Goal: Task Accomplishment & Management: Manage account settings

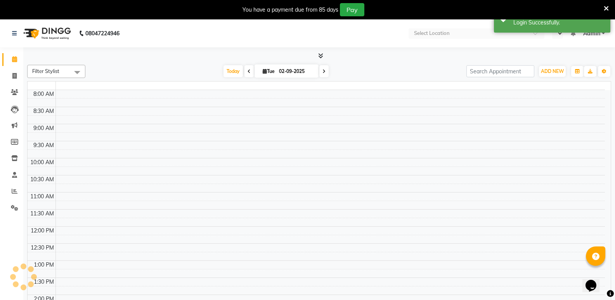
select select "en"
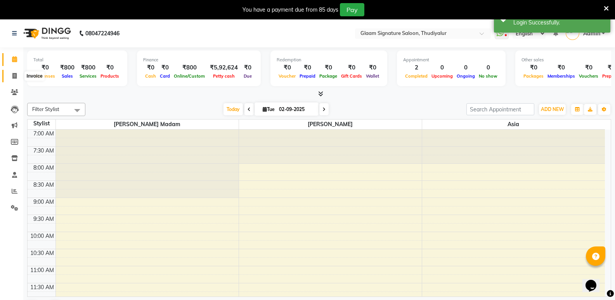
click at [14, 75] on icon at bounding box center [14, 76] width 4 height 6
select select "service"
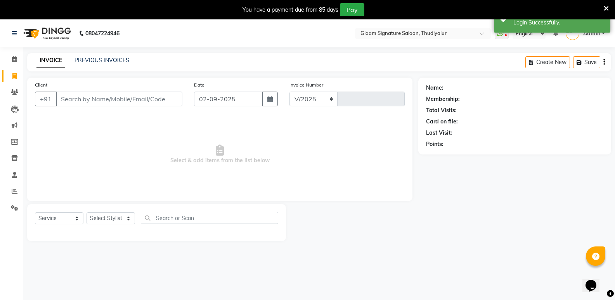
select select "4439"
type input "0553"
click at [100, 60] on link "PREVIOUS INVOICES" at bounding box center [102, 60] width 55 height 7
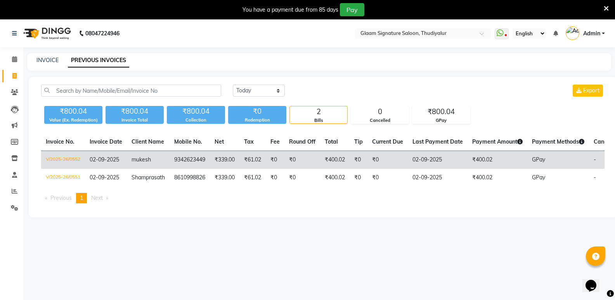
click at [144, 161] on span "mukesh" at bounding box center [141, 159] width 19 height 7
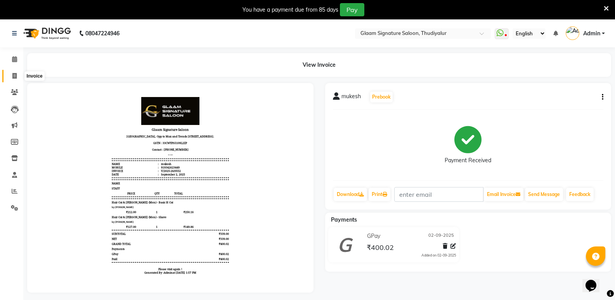
click at [19, 74] on span at bounding box center [15, 76] width 14 height 9
select select "4439"
select select "service"
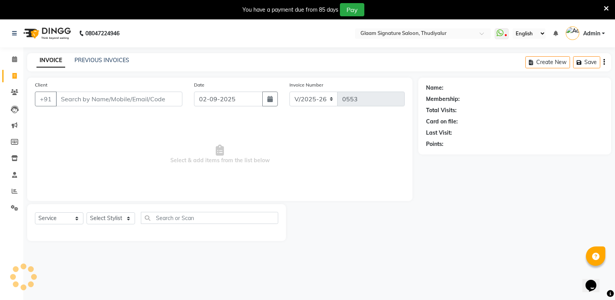
scroll to position [19, 0]
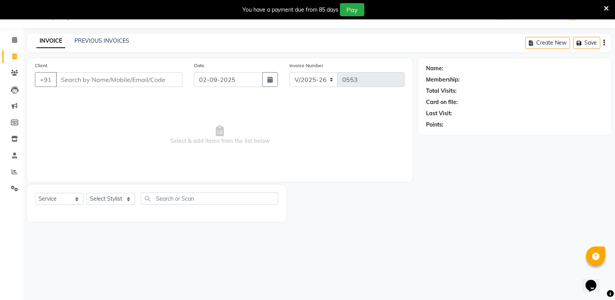
click at [606, 10] on icon at bounding box center [606, 8] width 5 height 7
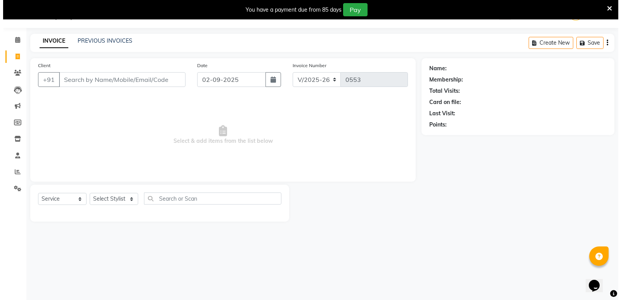
scroll to position [0, 0]
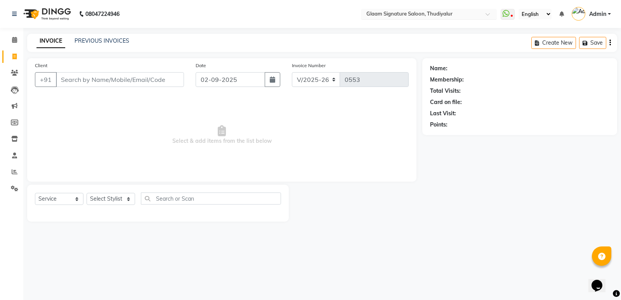
click at [493, 16] on span at bounding box center [491, 16] width 10 height 8
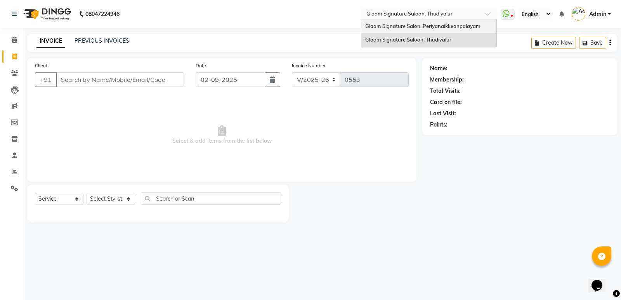
click at [474, 28] on span "Glaam Signature Salon, Periyanaikkeanpalayam" at bounding box center [422, 26] width 115 height 6
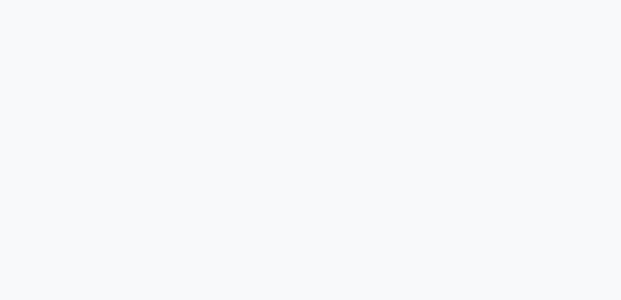
select select "service"
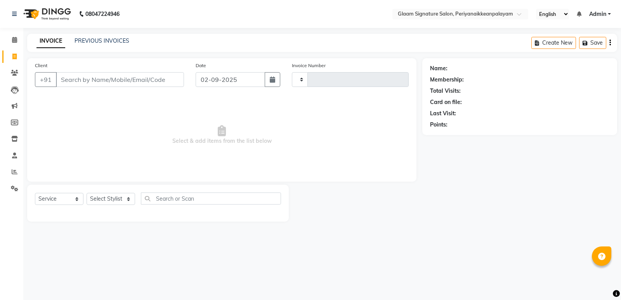
type input "0964"
select select "4039"
drag, startPoint x: 73, startPoint y: 41, endPoint x: 80, endPoint y: 40, distance: 7.0
click at [73, 41] on div "INVOICE PREVIOUS INVOICES" at bounding box center [78, 41] width 102 height 8
click at [105, 42] on link "PREVIOUS INVOICES" at bounding box center [102, 40] width 55 height 7
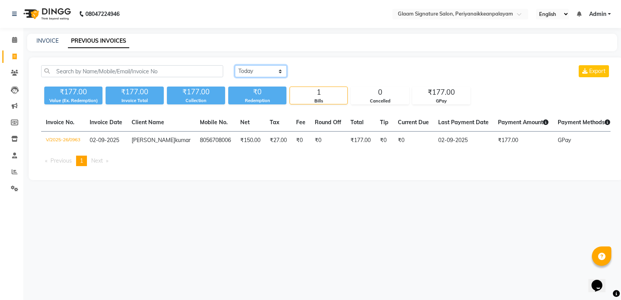
click at [250, 71] on select "Today Yesterday Custom Range" at bounding box center [261, 71] width 52 height 12
select select "range"
click at [235, 65] on select "Today Yesterday Custom Range" at bounding box center [261, 71] width 52 height 12
click at [326, 72] on input "02-09-2025" at bounding box center [324, 71] width 54 height 11
select select "9"
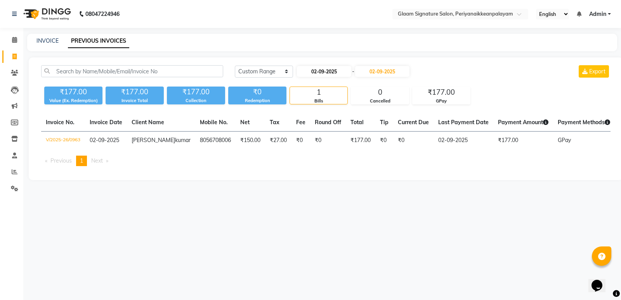
select select "2025"
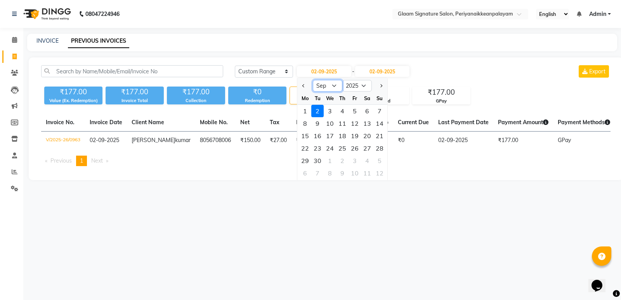
drag, startPoint x: 328, startPoint y: 84, endPoint x: 326, endPoint y: 90, distance: 6.0
click at [328, 84] on select "Jan Feb Mar Apr May Jun Jul Aug Sep Oct Nov Dec" at bounding box center [327, 86] width 29 height 12
select select "8"
click at [313, 80] on select "Jan Feb Mar Apr May Jun Jul Aug Sep Oct Nov Dec" at bounding box center [327, 86] width 29 height 12
click at [369, 111] on div "2" at bounding box center [367, 111] width 12 height 12
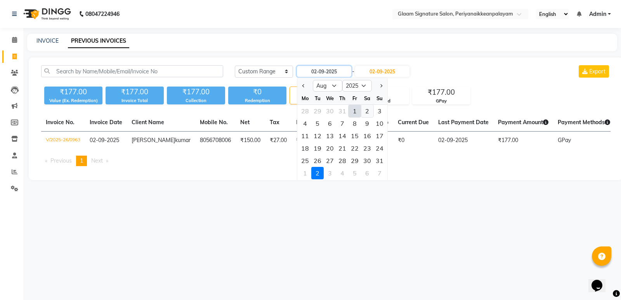
type input "02-08-2025"
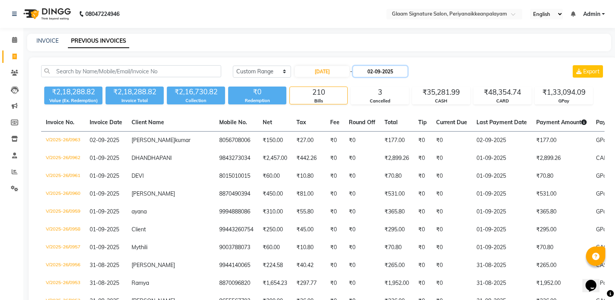
click at [384, 74] on input "02-09-2025" at bounding box center [380, 71] width 54 height 11
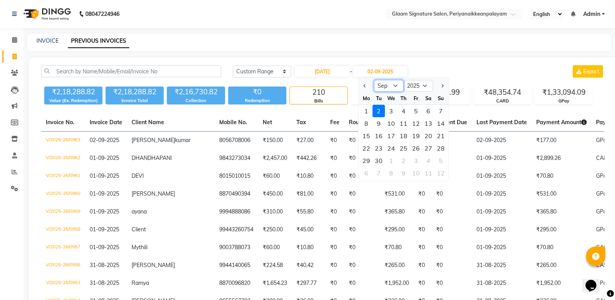
click at [396, 85] on select "Aug Sep Oct Nov Dec" at bounding box center [388, 86] width 29 height 12
select select "8"
click at [374, 80] on select "Aug Sep Oct Nov Dec" at bounding box center [388, 86] width 29 height 12
click at [430, 113] on div "2" at bounding box center [428, 111] width 12 height 12
type input "02-08-2025"
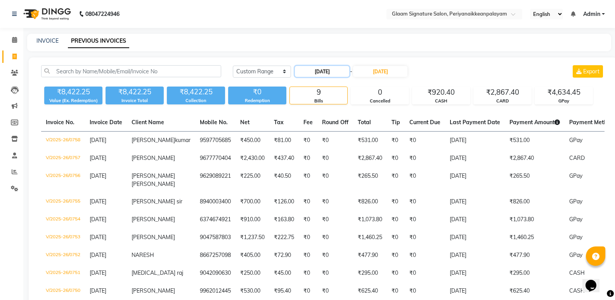
click at [317, 68] on input "02-08-2025" at bounding box center [322, 71] width 54 height 11
select select "8"
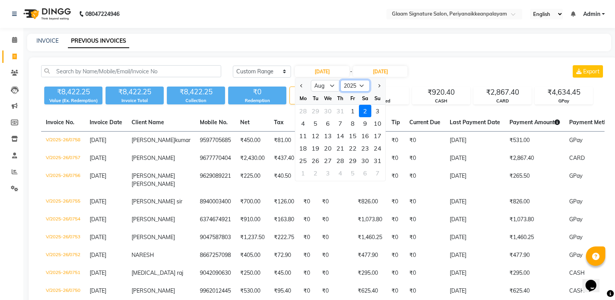
click at [350, 85] on select "2015 2016 2017 2018 2019 2020 2021 2022 2023 2024 2025 2026 2027 2028 2029 2030…" at bounding box center [354, 86] width 29 height 12
select select "2024"
click at [340, 80] on select "2015 2016 2017 2018 2019 2020 2021 2022 2023 2024 2025 2026 2027 2028 2029 2030…" at bounding box center [354, 86] width 29 height 12
click at [334, 85] on select "Jan Feb Mar Apr May Jun Jul Aug Sep Oct Nov Dec" at bounding box center [325, 86] width 29 height 12
select select "9"
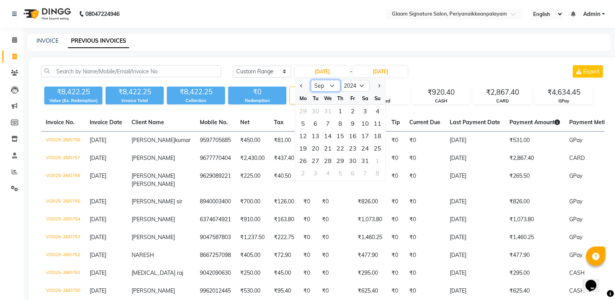
click at [311, 80] on select "Jan Feb Mar Apr May Jun Jul Aug Sep Oct Nov Dec" at bounding box center [325, 86] width 29 height 12
click at [390, 70] on input "02-08-2025" at bounding box center [380, 71] width 54 height 11
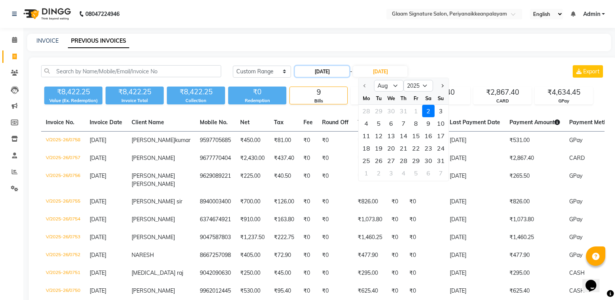
click at [333, 68] on input "02-08-2025" at bounding box center [322, 71] width 54 height 11
select select "8"
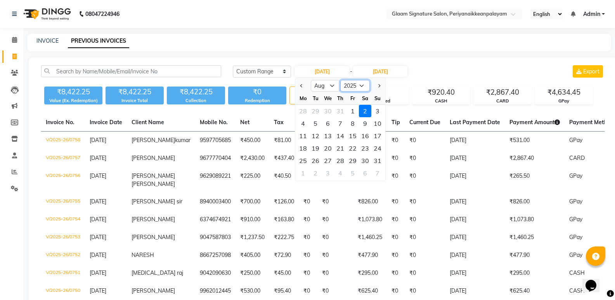
click at [367, 84] on select "2015 2016 2017 2018 2019 2020 2021 2022 2023 2024 2025 2026 2027 2028 2029 2030…" at bounding box center [354, 86] width 29 height 12
select select "2024"
click at [340, 80] on select "2015 2016 2017 2018 2019 2020 2021 2022 2023 2024 2025 2026 2027 2028 2029 2030…" at bounding box center [354, 86] width 29 height 12
click at [341, 108] on div "1" at bounding box center [340, 111] width 12 height 12
type input "01-08-2024"
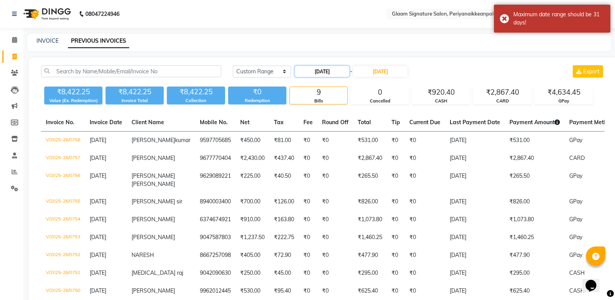
click at [340, 68] on input "01-08-2024" at bounding box center [322, 71] width 54 height 11
select select "8"
select select "2024"
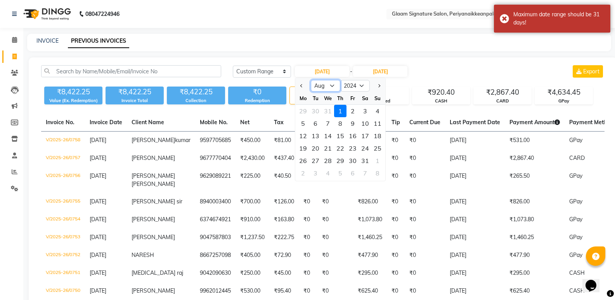
click at [332, 87] on select "Jan Feb Mar Apr May Jun Jul Aug Sep Oct Nov Dec" at bounding box center [325, 86] width 29 height 12
select select "9"
click at [311, 80] on select "Jan Feb Mar Apr May Jun Jul Aug Sep Oct Nov Dec" at bounding box center [325, 86] width 29 height 12
click at [378, 109] on div "1" at bounding box center [377, 111] width 12 height 12
type input "01-09-2024"
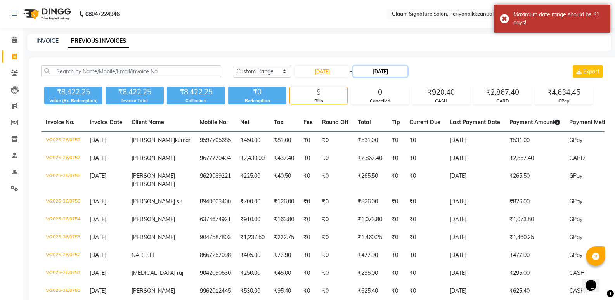
click at [397, 68] on input "02-08-2025" at bounding box center [380, 71] width 54 height 11
select select "8"
select select "2025"
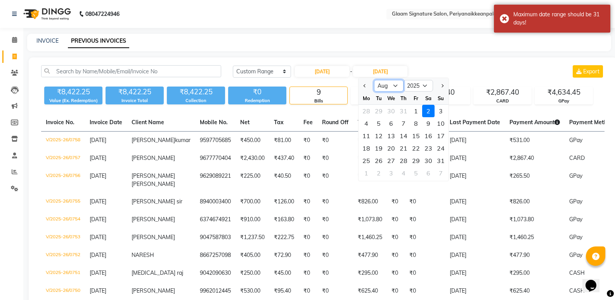
click at [394, 89] on select "Jan Feb Mar Apr May Jun Jul Aug Sep Oct Nov Dec" at bounding box center [388, 86] width 29 height 12
select select "9"
click at [374, 80] on select "Jan Feb Mar Apr May Jun Jul Aug Sep Oct Nov Dec" at bounding box center [388, 86] width 29 height 12
click at [428, 87] on select "2024 2025 2026 2027 2028 2029 2030 2031 2032 2033 2034 2035" at bounding box center [418, 86] width 29 height 12
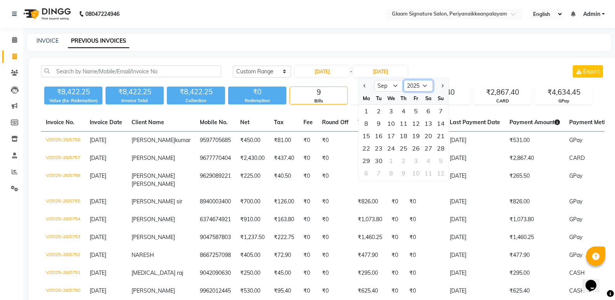
select select "2024"
click at [404, 80] on select "2024 2025 2026 2027 2028 2029 2030 2031 2032 2033 2034 2035" at bounding box center [418, 86] width 29 height 12
click at [365, 171] on div "30" at bounding box center [366, 173] width 12 height 12
type input "30-09-2024"
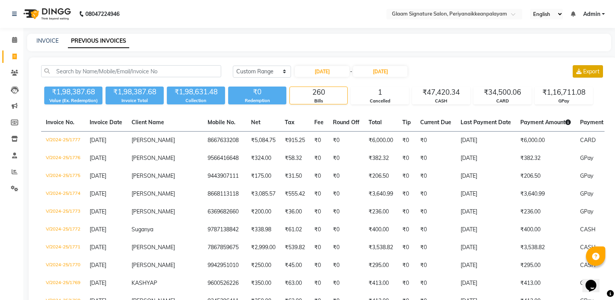
click at [586, 71] on span "Export" at bounding box center [591, 71] width 16 height 7
click at [42, 39] on link "INVOICE" at bounding box center [47, 40] width 22 height 7
select select "service"
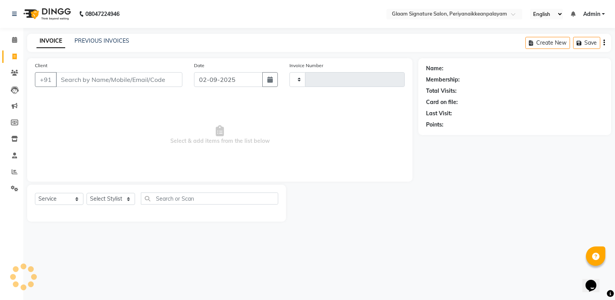
type input "0964"
select select "4039"
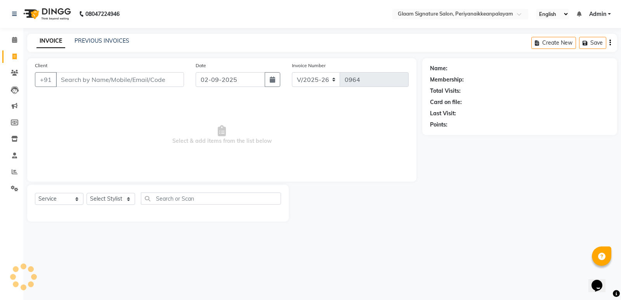
click at [118, 77] on input "Client" at bounding box center [120, 79] width 128 height 15
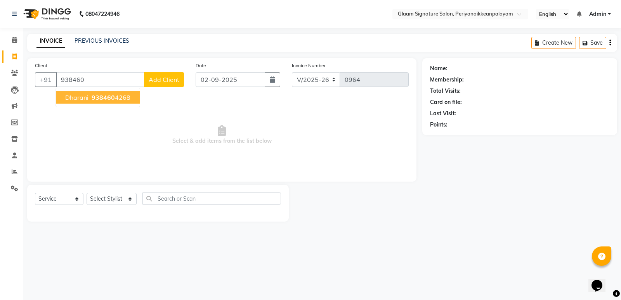
click at [105, 99] on span "938460" at bounding box center [103, 98] width 23 height 8
type input "9384604268"
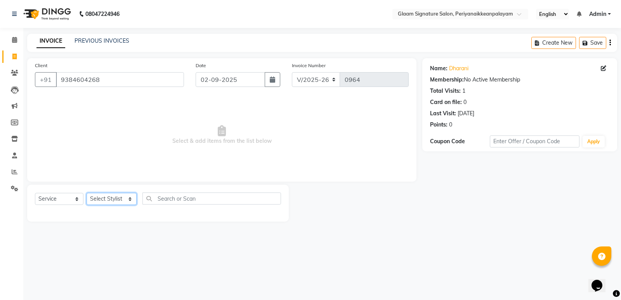
click at [97, 200] on select "Select Stylist Amma Asia Devika geetha (all rounder) MOHAMED SHAHNAWAZ Rakki Sa…" at bounding box center [112, 199] width 50 height 12
select select "84349"
click at [87, 193] on select "Select Stylist Amma Asia Devika geetha (all rounder) MOHAMED SHAHNAWAZ Rakki Sa…" at bounding box center [112, 199] width 50 height 12
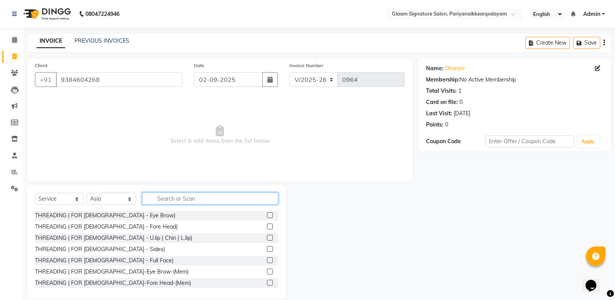
click at [165, 201] on input "text" at bounding box center [210, 199] width 136 height 12
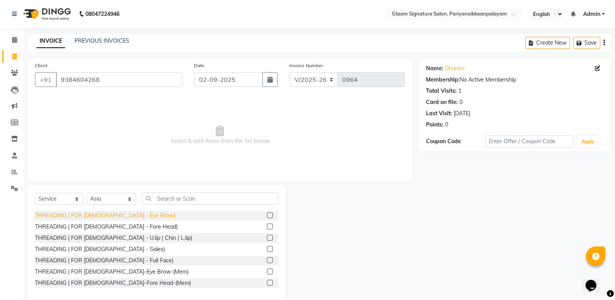
click at [132, 216] on div "THREADING ( FOR LADIES - Eye Brow)" at bounding box center [105, 216] width 141 height 8
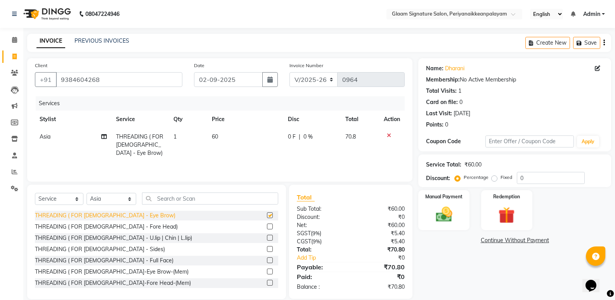
checkbox input "false"
click at [107, 229] on div "THREADING ( FOR LADIES - Fore Head)" at bounding box center [106, 227] width 143 height 8
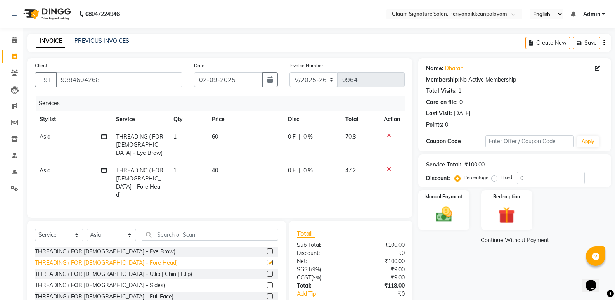
checkbox input "false"
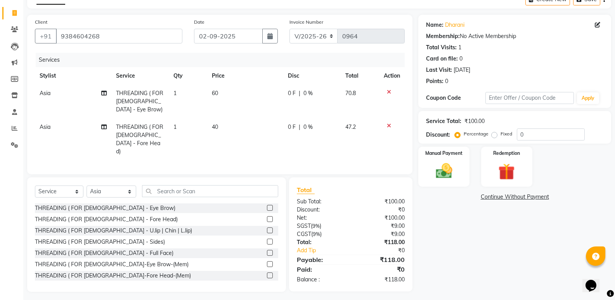
scroll to position [45, 0]
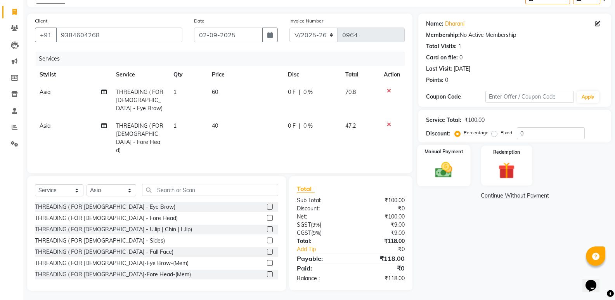
click at [450, 165] on img at bounding box center [444, 170] width 28 height 20
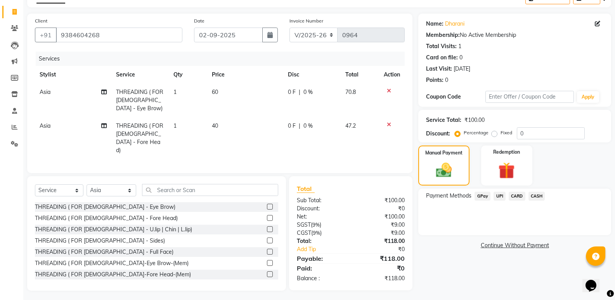
click at [481, 198] on span "GPay" at bounding box center [483, 196] width 16 height 9
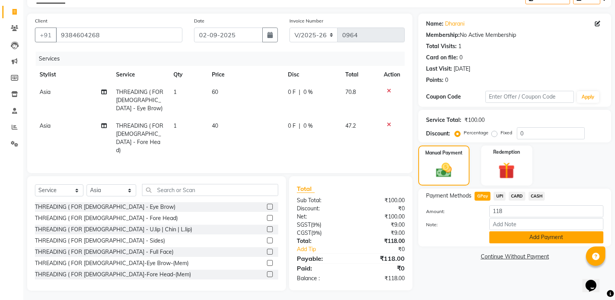
click at [512, 238] on button "Add Payment" at bounding box center [546, 237] width 114 height 12
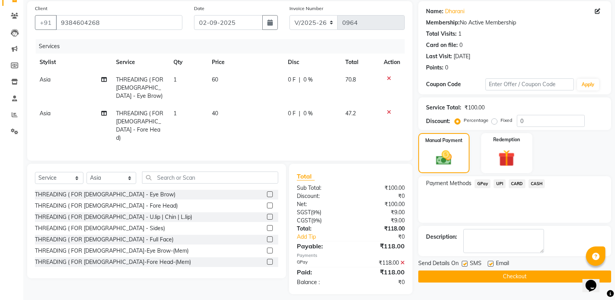
scroll to position [61, 0]
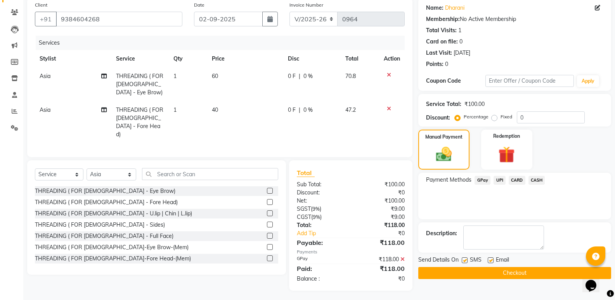
click at [486, 269] on button "Checkout" at bounding box center [514, 273] width 193 height 12
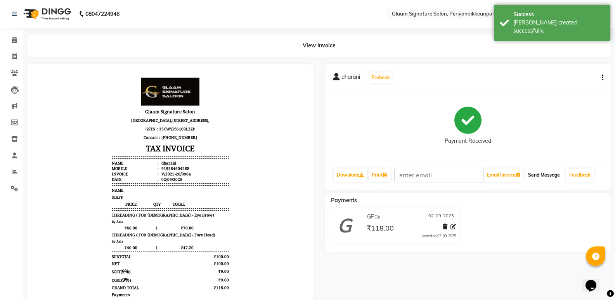
click at [540, 176] on button "Send Message" at bounding box center [544, 174] width 38 height 13
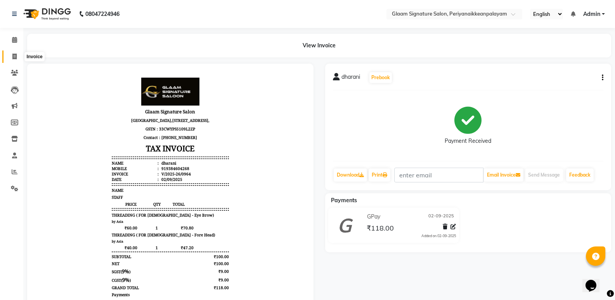
click at [16, 58] on icon at bounding box center [14, 57] width 4 height 6
select select "service"
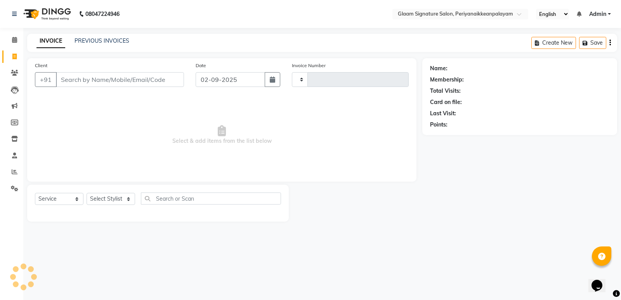
type input "0965"
select select "4039"
click at [87, 40] on link "PREVIOUS INVOICES" at bounding box center [102, 40] width 55 height 7
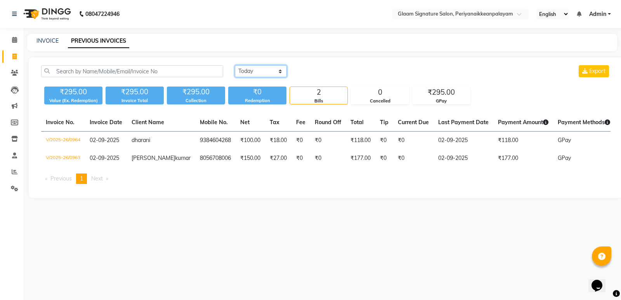
click at [262, 68] on select "Today Yesterday Custom Range" at bounding box center [261, 71] width 52 height 12
select select "range"
click at [235, 65] on select "Today Yesterday Custom Range" at bounding box center [261, 71] width 52 height 12
click at [15, 172] on icon at bounding box center [15, 172] width 6 height 6
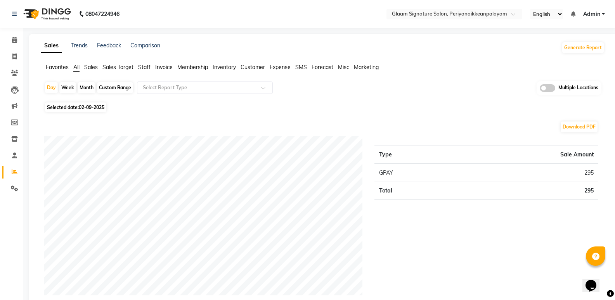
click at [144, 65] on span "Staff" at bounding box center [144, 67] width 12 height 7
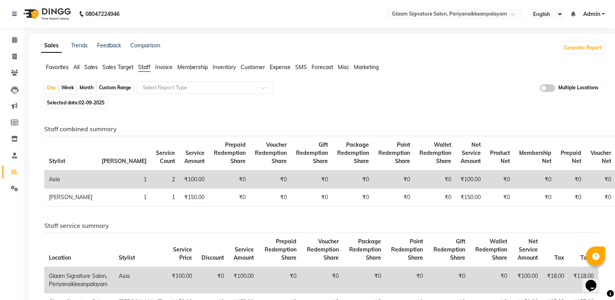
click at [87, 100] on span "02-09-2025" at bounding box center [92, 103] width 26 height 6
select select "9"
select select "2025"
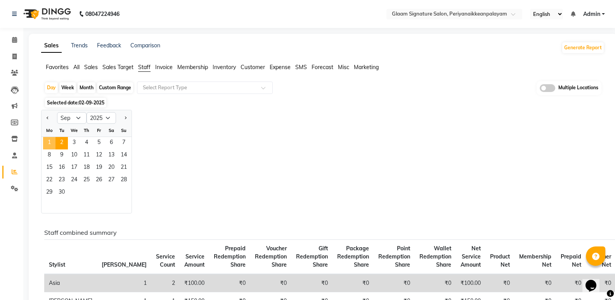
click at [50, 145] on span "1" at bounding box center [49, 143] width 12 height 12
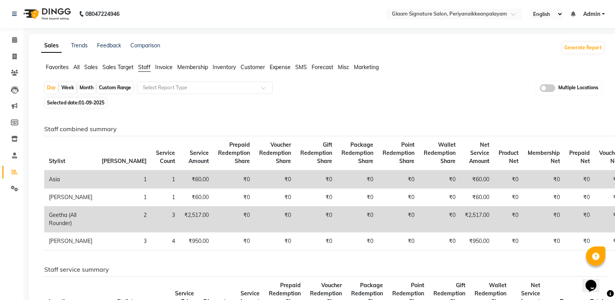
click at [88, 101] on span "01-09-2025" at bounding box center [92, 103] width 26 height 6
select select "9"
select select "2025"
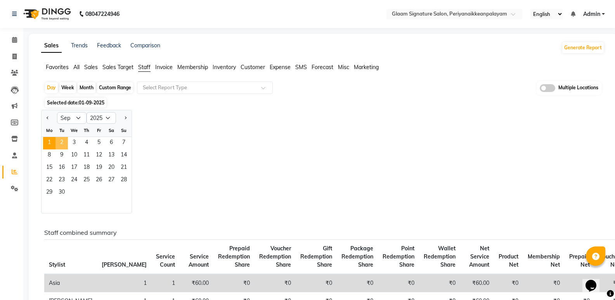
click at [67, 144] on span "2" at bounding box center [62, 143] width 12 height 12
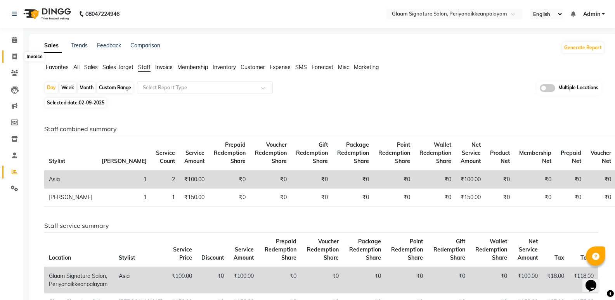
click at [18, 55] on span at bounding box center [15, 56] width 14 height 9
select select "4039"
select select "service"
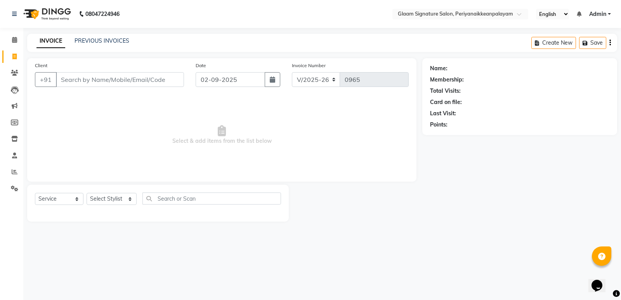
click at [141, 80] on input "Client" at bounding box center [120, 79] width 128 height 15
type input "8754213462"
click at [459, 92] on div "Total Visits:" at bounding box center [445, 91] width 31 height 8
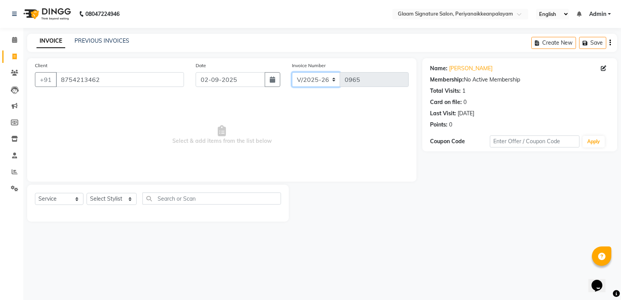
click at [330, 80] on select "V/2025 V/2025-26" at bounding box center [316, 79] width 49 height 15
click at [292, 72] on select "V/2025 V/2025-26" at bounding box center [316, 79] width 49 height 15
click at [320, 82] on select "V/2025 V/2025-26" at bounding box center [316, 79] width 49 height 15
select select "4040"
click at [292, 72] on select "V/2025 V/2025-26" at bounding box center [316, 79] width 49 height 15
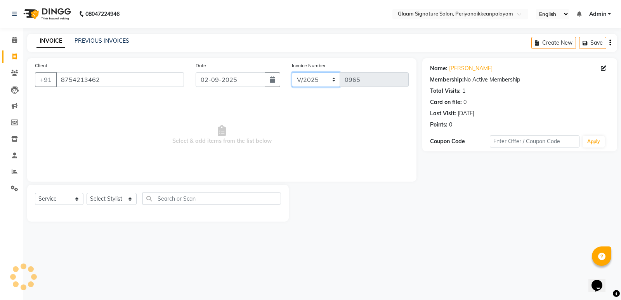
type input "0001"
click at [462, 79] on div "Membership:" at bounding box center [447, 80] width 34 height 8
click at [459, 70] on link "Nandhini" at bounding box center [470, 68] width 43 height 8
click at [88, 42] on link "PREVIOUS INVOICES" at bounding box center [102, 40] width 55 height 7
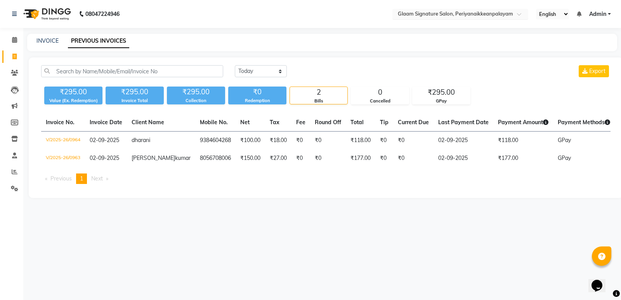
click at [460, 13] on input "text" at bounding box center [452, 15] width 113 height 8
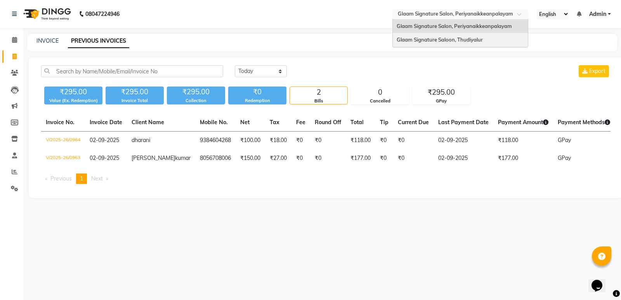
click at [455, 38] on span "Glaam Signature Saloon, Thudiyalur" at bounding box center [440, 39] width 86 height 6
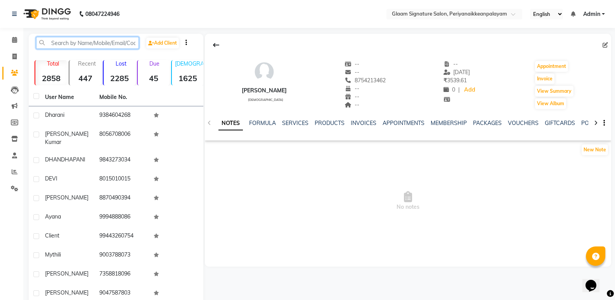
click at [82, 42] on input "text" at bounding box center [87, 43] width 103 height 12
paste input "8754213462"
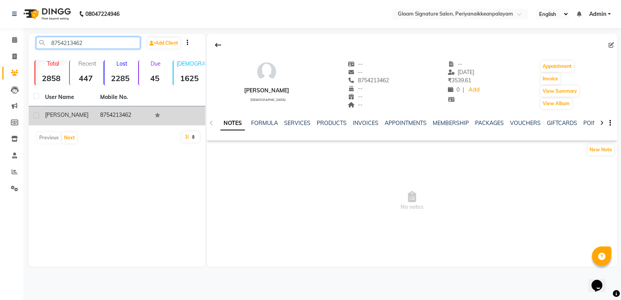
type input "8754213462"
click at [111, 118] on td "8754213462" at bounding box center [122, 115] width 55 height 19
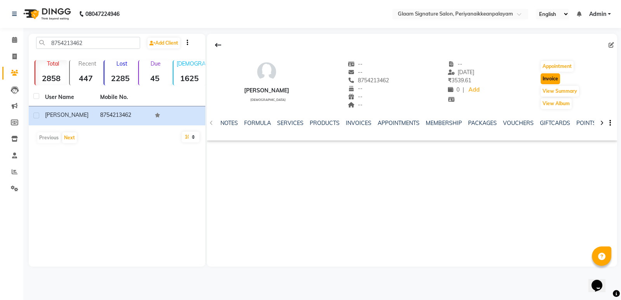
click at [552, 79] on button "Invoice" at bounding box center [550, 78] width 19 height 11
select select "service"
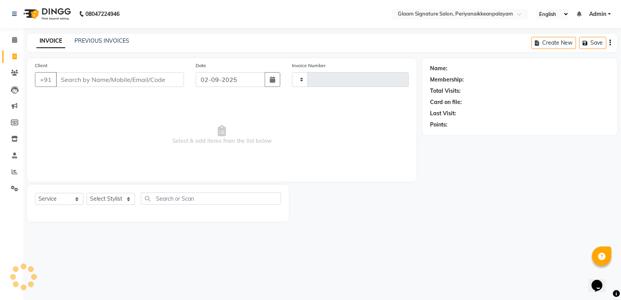
type input "0965"
select select "4039"
type input "8754213462"
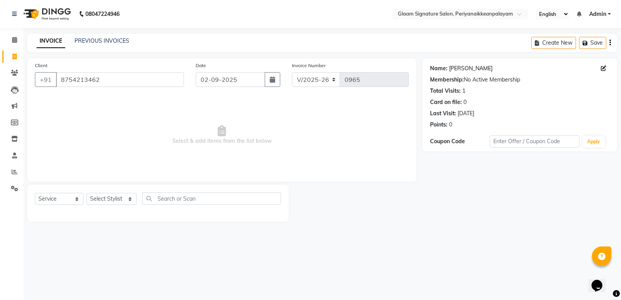
click at [460, 66] on link "[PERSON_NAME]" at bounding box center [470, 68] width 43 height 8
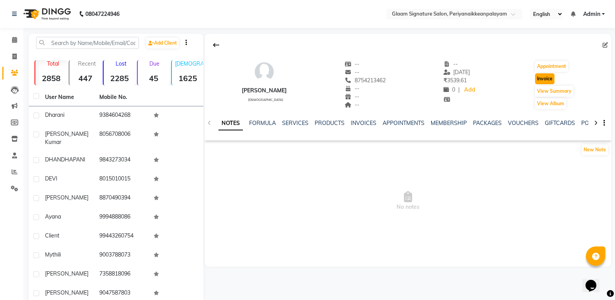
click at [539, 80] on button "Invoice" at bounding box center [544, 78] width 19 height 11
select select "service"
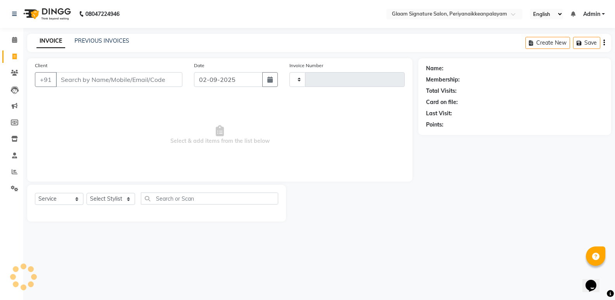
type input "0965"
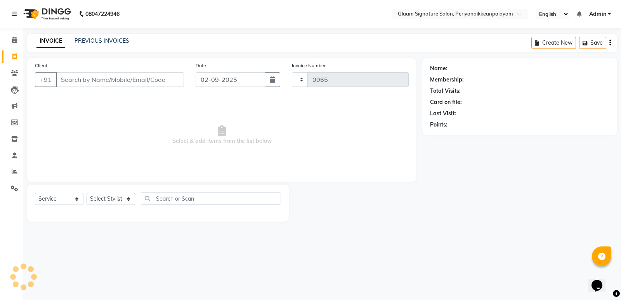
select select "4039"
type input "8754213462"
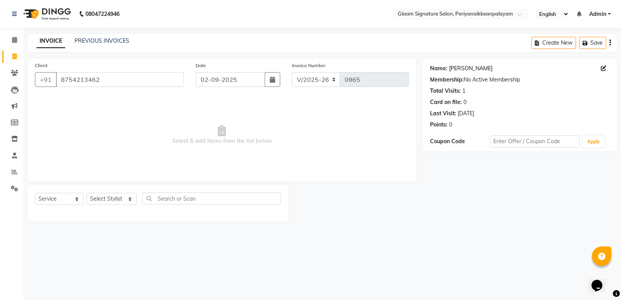
click at [464, 66] on link "[PERSON_NAME]" at bounding box center [470, 68] width 43 height 8
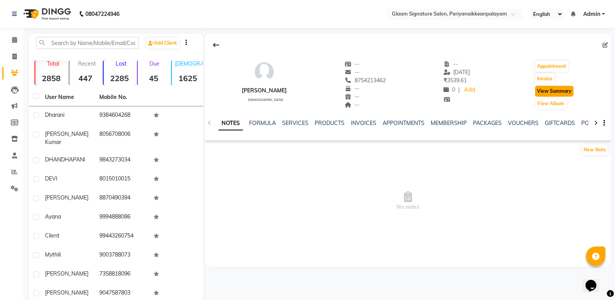
click at [543, 92] on button "View Summary" at bounding box center [554, 91] width 38 height 11
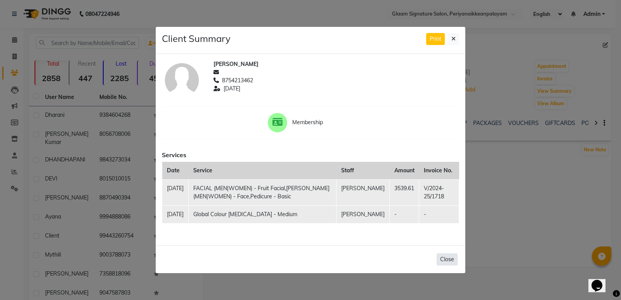
click at [447, 265] on button "Close" at bounding box center [447, 259] width 21 height 12
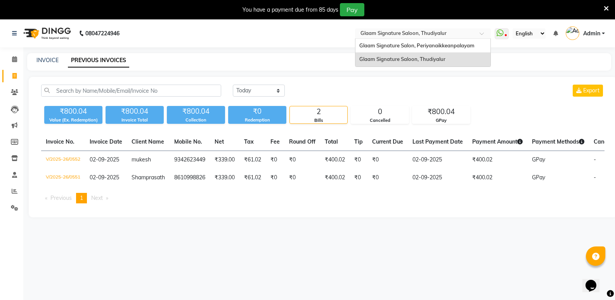
click at [444, 35] on input "text" at bounding box center [415, 34] width 113 height 8
click at [432, 45] on span "Glaam Signature Salon, Periyanaikkeanpalayam" at bounding box center [416, 45] width 115 height 6
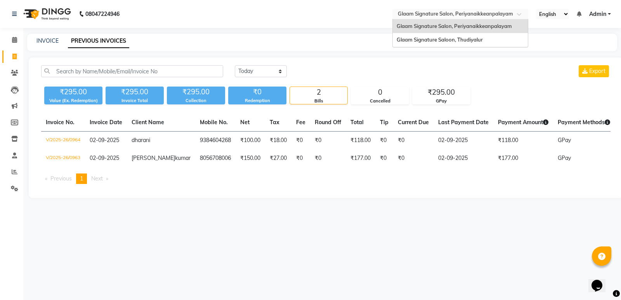
drag, startPoint x: 437, startPoint y: 12, endPoint x: 438, endPoint y: 41, distance: 29.5
click at [437, 12] on input "text" at bounding box center [452, 15] width 113 height 8
click at [441, 40] on span "Glaam Signature Saloon, Thudiyalur" at bounding box center [440, 39] width 86 height 6
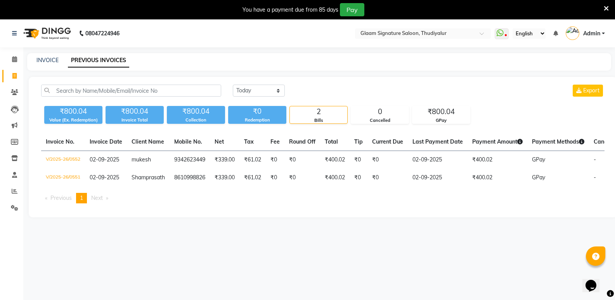
click at [607, 7] on icon at bounding box center [606, 8] width 5 height 7
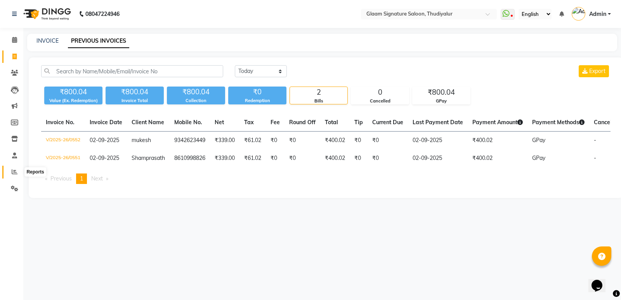
click at [14, 170] on icon at bounding box center [15, 172] width 6 height 6
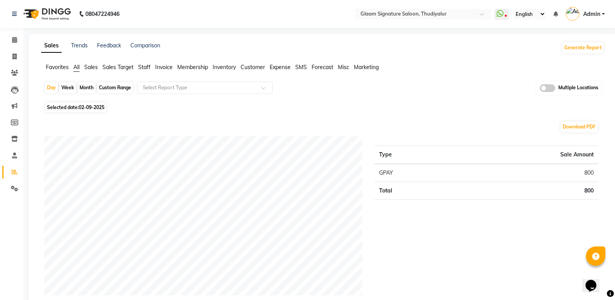
drag, startPoint x: 151, startPoint y: 66, endPoint x: 146, endPoint y: 66, distance: 5.1
click at [151, 66] on ul "Favorites All Sales Sales Target Staff Invoice Membership Inventory Customer Ex…" at bounding box center [323, 67] width 564 height 9
click at [145, 66] on span "Staff" at bounding box center [144, 67] width 12 height 7
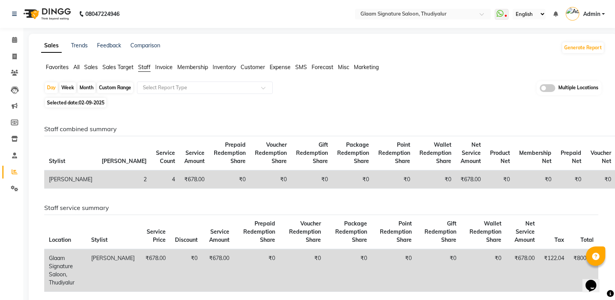
click at [85, 88] on div "Month" at bounding box center [87, 87] width 18 height 11
select select "9"
select select "2025"
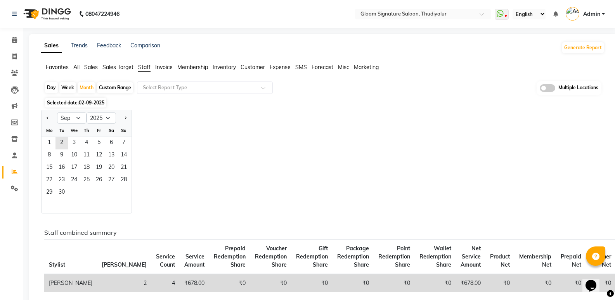
click at [92, 101] on span "02-09-2025" at bounding box center [92, 103] width 26 height 6
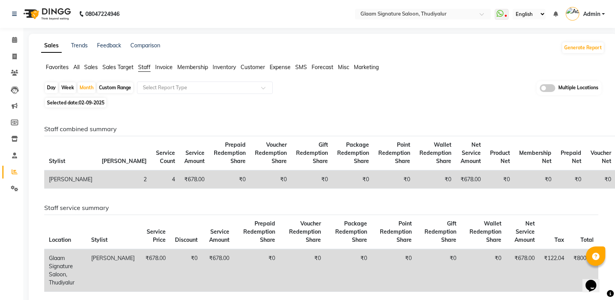
click at [94, 105] on span "02-09-2025" at bounding box center [92, 103] width 26 height 6
select select "9"
select select "2025"
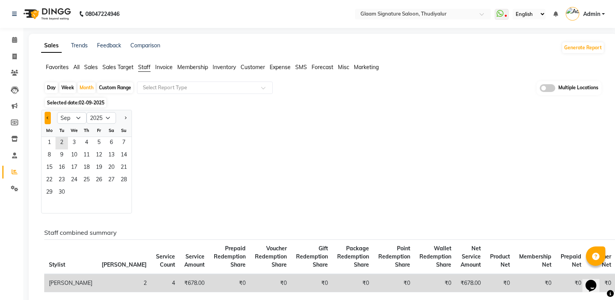
click at [47, 117] on span "Previous month" at bounding box center [48, 117] width 3 height 3
select select "6"
click at [121, 142] on span "1" at bounding box center [124, 143] width 12 height 12
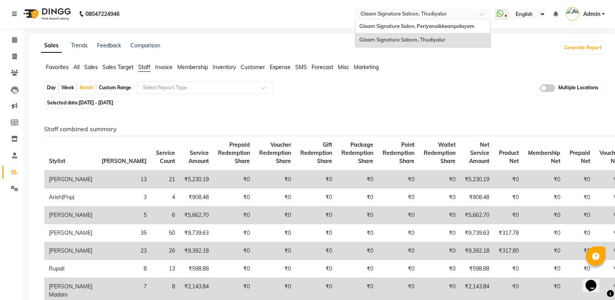
click at [424, 13] on input "text" at bounding box center [415, 15] width 113 height 8
click at [425, 25] on span "Glaam Signature Salon, Periyanaikkeanpalayam" at bounding box center [416, 26] width 115 height 6
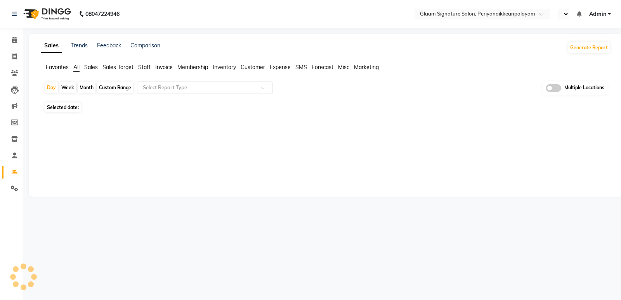
select select "en"
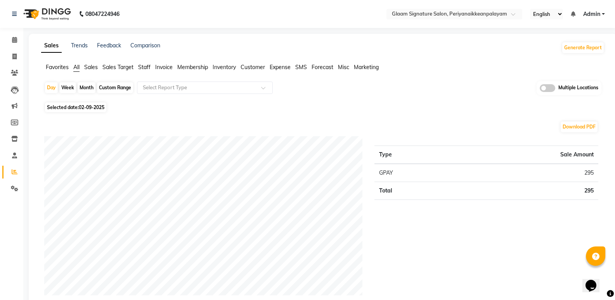
click at [87, 106] on span "02-09-2025" at bounding box center [92, 107] width 26 height 6
select select "9"
select select "2025"
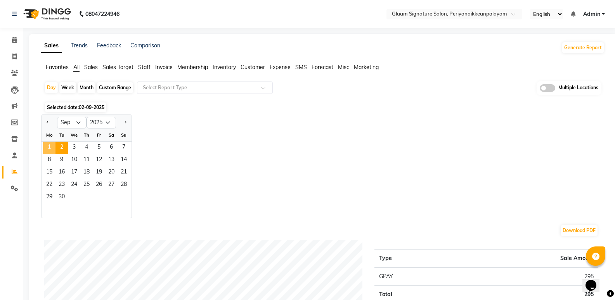
click at [46, 148] on span "1" at bounding box center [49, 148] width 12 height 12
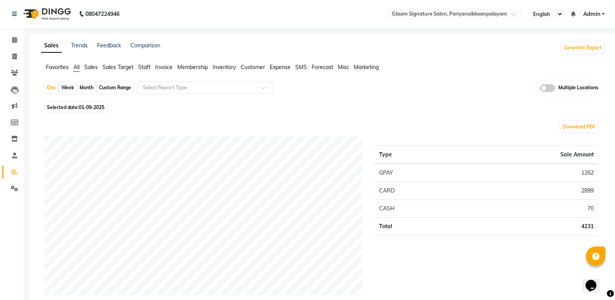
click at [87, 85] on div "Month" at bounding box center [87, 87] width 18 height 11
select select "9"
select select "2025"
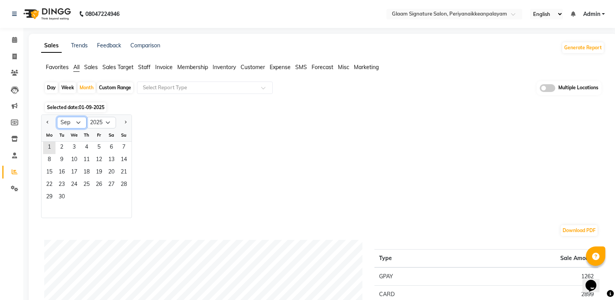
click at [78, 121] on select "Jan Feb Mar Apr May Jun [DATE] Aug Sep Oct Nov Dec" at bounding box center [71, 123] width 29 height 12
select select "6"
click at [57, 117] on select "Jan Feb Mar Apr May Jun [DATE] Aug Sep Oct Nov Dec" at bounding box center [71, 123] width 29 height 12
click at [120, 149] on span "1" at bounding box center [124, 148] width 12 height 12
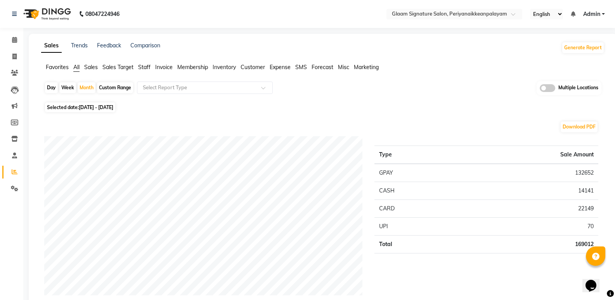
click at [142, 68] on span "Staff" at bounding box center [144, 67] width 12 height 7
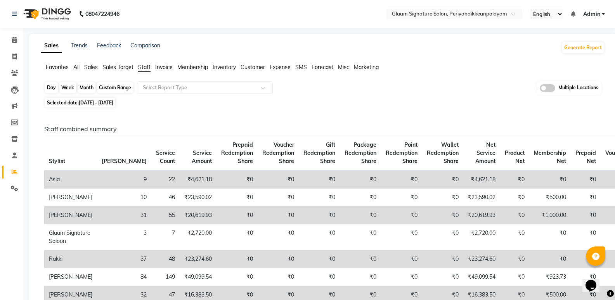
click at [84, 88] on div "Month" at bounding box center [87, 87] width 18 height 11
select select "6"
select select "2025"
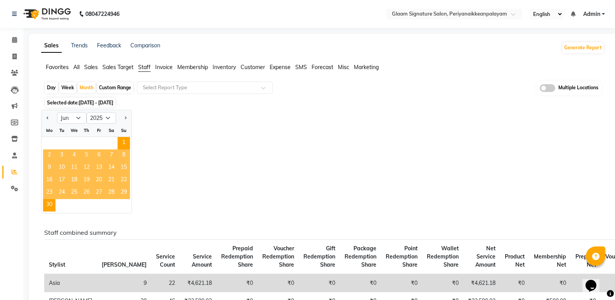
click at [187, 125] on div "Jan Feb Mar Apr May Jun [DATE] Aug Sep Oct Nov [DATE] 2016 2017 2018 2019 2020 …" at bounding box center [323, 162] width 564 height 104
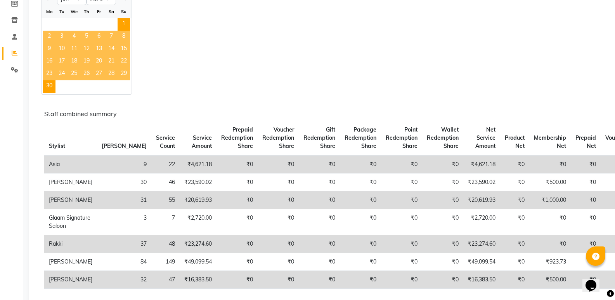
scroll to position [39, 0]
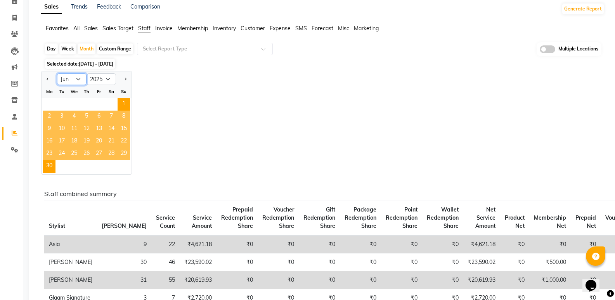
drag, startPoint x: 75, startPoint y: 79, endPoint x: 80, endPoint y: 84, distance: 7.2
click at [75, 79] on select "Jan Feb Mar Apr May Jun [DATE] Aug Sep Oct Nov Dec" at bounding box center [71, 79] width 29 height 12
select select "7"
click at [57, 73] on select "Jan Feb Mar Apr May Jun [DATE] Aug Sep Oct Nov Dec" at bounding box center [71, 79] width 29 height 12
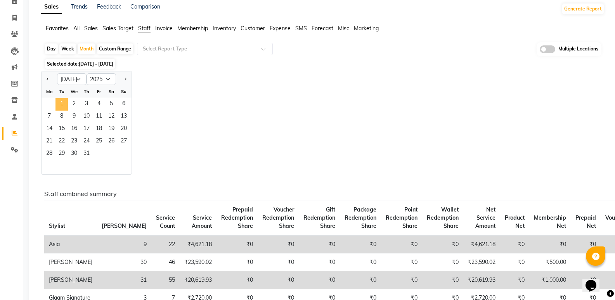
click at [60, 105] on span "1" at bounding box center [62, 104] width 12 height 12
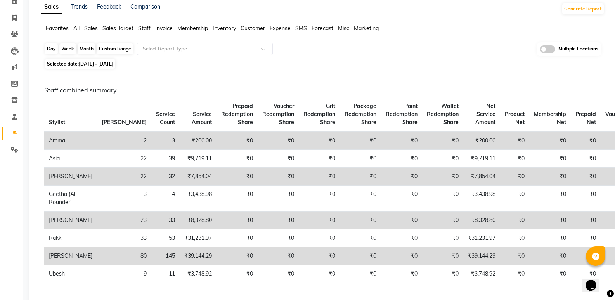
click at [90, 49] on div "Month" at bounding box center [87, 48] width 18 height 11
select select "7"
select select "2025"
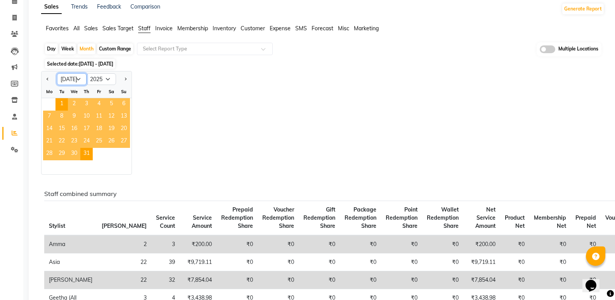
drag, startPoint x: 75, startPoint y: 79, endPoint x: 78, endPoint y: 83, distance: 4.5
click at [75, 79] on select "Jan Feb Mar Apr May Jun [DATE] Aug Sep Oct Nov Dec" at bounding box center [71, 79] width 29 height 12
click at [57, 73] on select "Jan Feb Mar Apr May Jun [DATE] Aug Sep Oct Nov Dec" at bounding box center [71, 79] width 29 height 12
click at [60, 102] on span "1" at bounding box center [62, 104] width 12 height 12
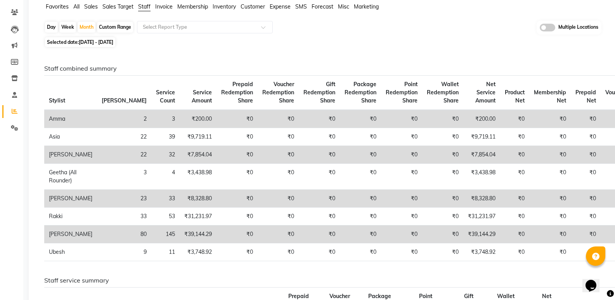
scroll to position [0, 0]
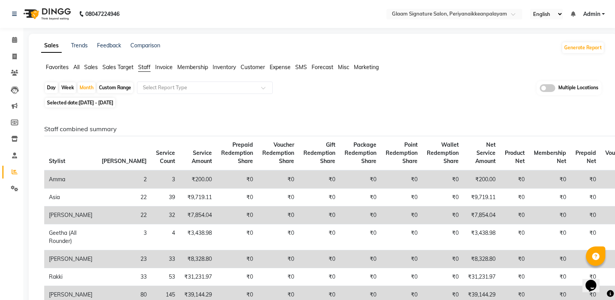
click at [90, 102] on span "[DATE] - [DATE]" at bounding box center [96, 103] width 35 height 6
select select "7"
select select "2025"
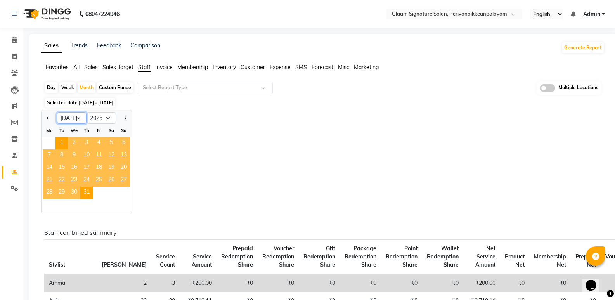
click at [80, 116] on select "Jan Feb Mar Apr May Jun [DATE] Aug Sep Oct Nov Dec" at bounding box center [71, 118] width 29 height 12
select select "8"
click at [57, 112] on select "Jan Feb Mar Apr May Jun [DATE] Aug Sep Oct Nov Dec" at bounding box center [71, 118] width 29 height 12
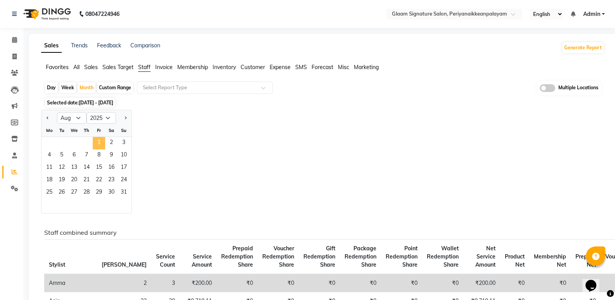
click at [99, 142] on span "1" at bounding box center [99, 143] width 12 height 12
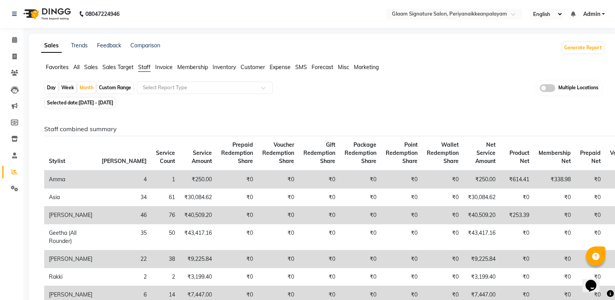
click at [87, 102] on span "[DATE] - [DATE]" at bounding box center [96, 103] width 35 height 6
select select "8"
select select "2025"
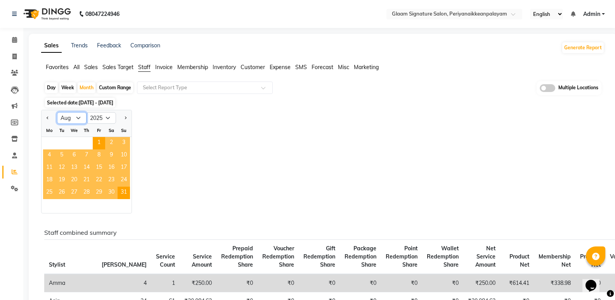
click at [80, 117] on select "Jan Feb Mar Apr May Jun [DATE] Aug Sep Oct Nov Dec" at bounding box center [71, 118] width 29 height 12
select select "6"
click at [57, 112] on select "Jan Feb Mar Apr May Jun [DATE] Aug Sep Oct Nov Dec" at bounding box center [71, 118] width 29 height 12
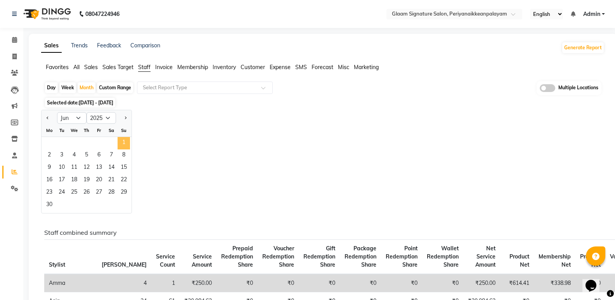
click at [124, 140] on span "1" at bounding box center [124, 143] width 12 height 12
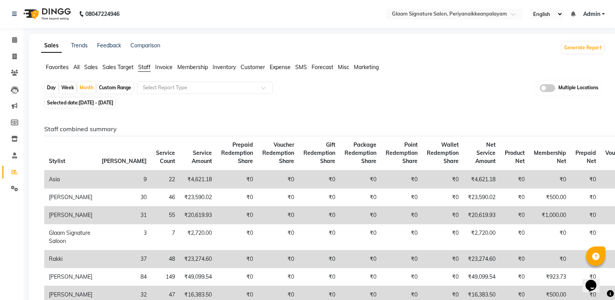
click at [84, 102] on span "[DATE] - [DATE]" at bounding box center [96, 103] width 35 height 6
select select "6"
select select "2025"
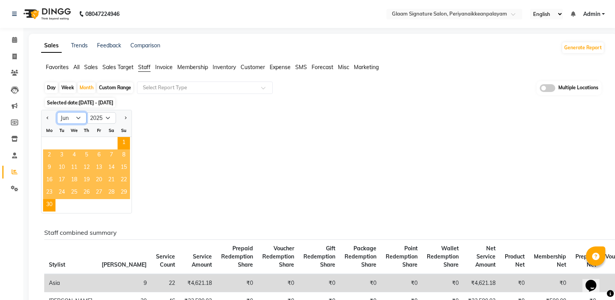
click at [76, 119] on select "Jan Feb Mar Apr May Jun [DATE] Aug Sep Oct Nov Dec" at bounding box center [71, 118] width 29 height 12
select select "7"
click at [57, 112] on select "Jan Feb Mar Apr May Jun [DATE] Aug Sep Oct Nov Dec" at bounding box center [71, 118] width 29 height 12
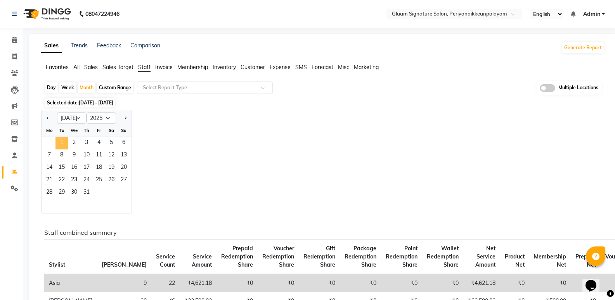
click at [64, 145] on span "1" at bounding box center [62, 143] width 12 height 12
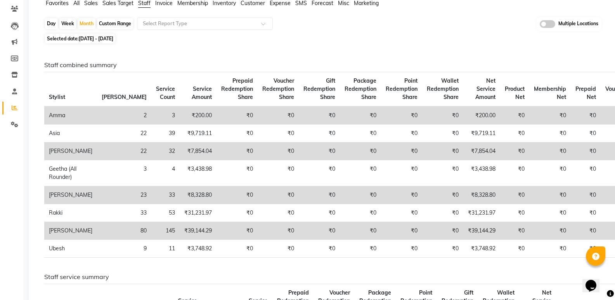
scroll to position [78, 0]
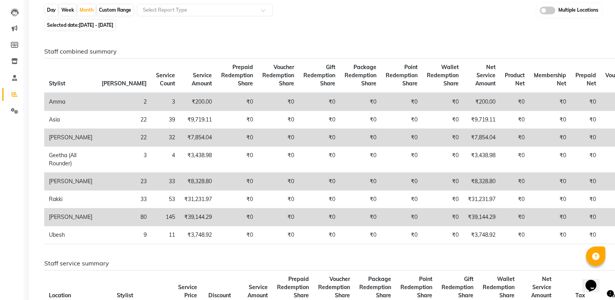
click at [97, 23] on span "[DATE] - [DATE]" at bounding box center [96, 25] width 35 height 6
select select "7"
select select "2025"
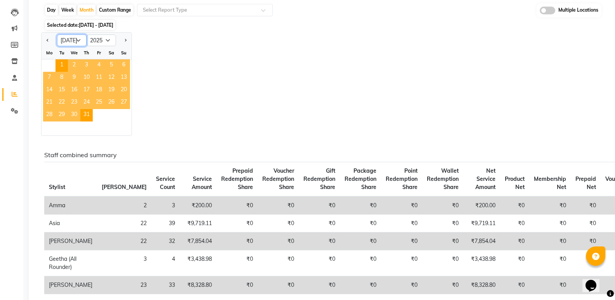
click at [82, 40] on select "Jan Feb Mar Apr May Jun [DATE] Aug Sep Oct Nov Dec" at bounding box center [71, 41] width 29 height 12
select select "5"
click at [57, 35] on select "Jan Feb Mar Apr May Jun [DATE] Aug Sep Oct Nov Dec" at bounding box center [71, 41] width 29 height 12
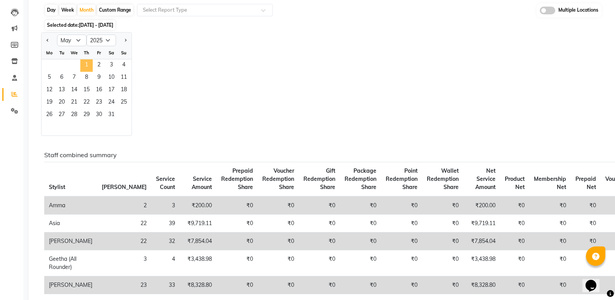
click at [85, 62] on span "1" at bounding box center [86, 65] width 12 height 12
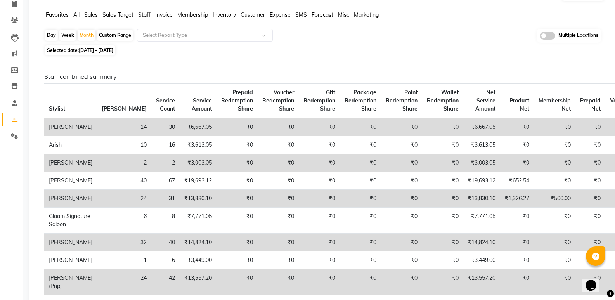
scroll to position [39, 0]
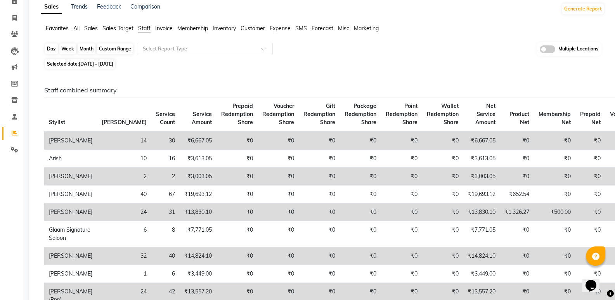
click at [88, 52] on div "Month" at bounding box center [87, 48] width 18 height 11
select select "5"
select select "2025"
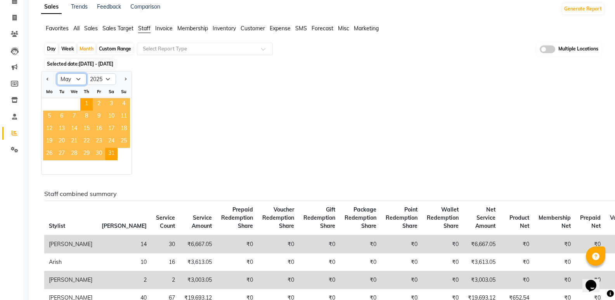
drag, startPoint x: 80, startPoint y: 81, endPoint x: 77, endPoint y: 85, distance: 4.7
click at [80, 81] on select "Jan Feb Mar Apr May Jun [DATE] Aug Sep Oct Nov Dec" at bounding box center [71, 79] width 29 height 12
select select "6"
click at [57, 73] on select "Jan Feb Mar Apr May Jun [DATE] Aug Sep Oct Nov Dec" at bounding box center [71, 79] width 29 height 12
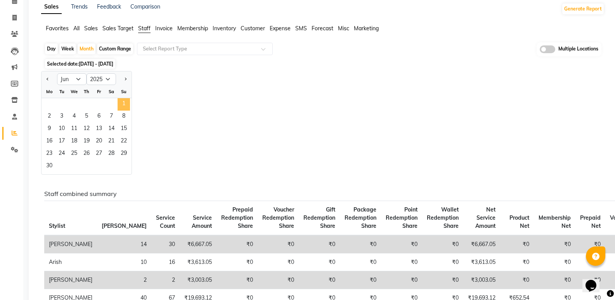
click at [123, 103] on span "1" at bounding box center [124, 104] width 12 height 12
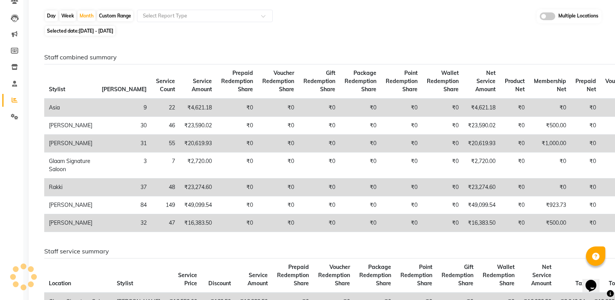
scroll to position [78, 0]
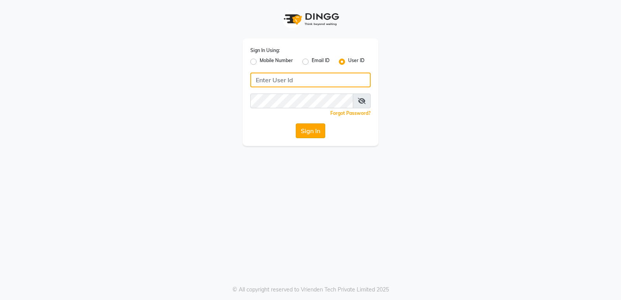
type input "glaamsalon"
click at [305, 125] on button "Sign In" at bounding box center [310, 130] width 29 height 15
